Goal: Transaction & Acquisition: Purchase product/service

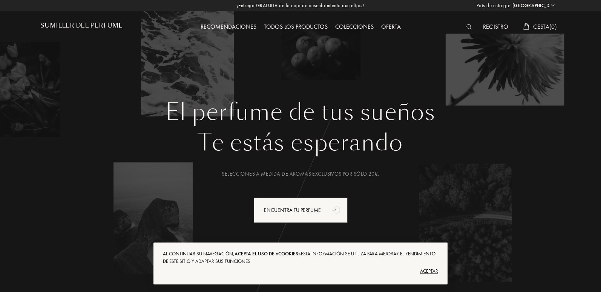
select select "ES"
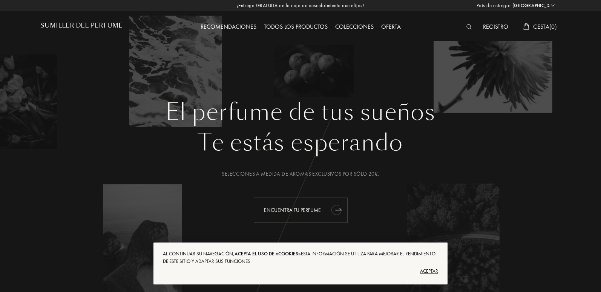
click at [309, 210] on font "Encuentra tu perfume" at bounding box center [292, 209] width 57 height 7
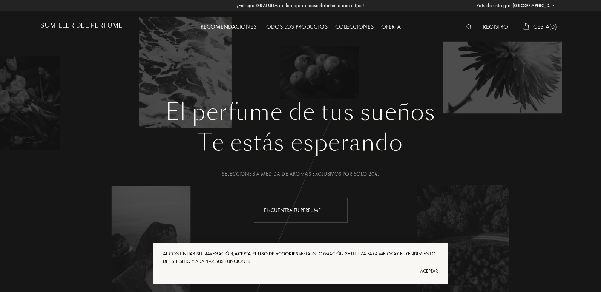
click at [458, 202] on div "El perfume de tus sueños Te estás esperando Selecciones a medida de aromas excl…" at bounding box center [300, 190] width 520 height 184
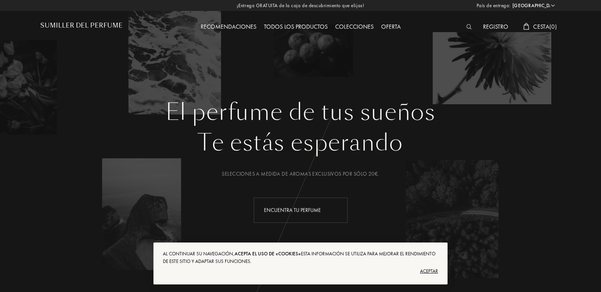
click at [285, 25] on font "Todos los productos" at bounding box center [296, 27] width 64 height 8
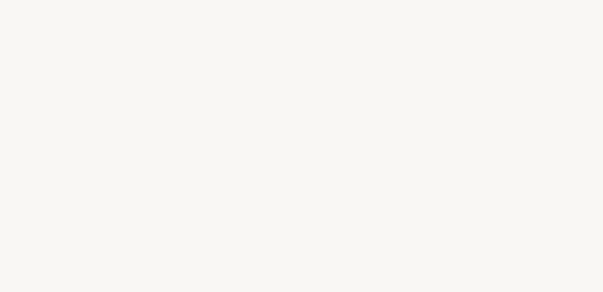
select select "ES"
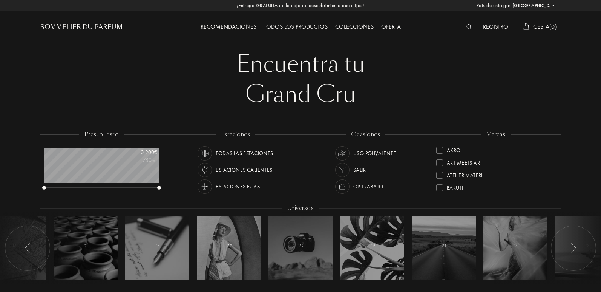
scroll to position [38, 115]
click at [554, 148] on div "marcas Akro Art Meets Art Atelier Materi Baruti Binet-Papillon Cépages Parfums …" at bounding box center [496, 164] width 130 height 68
